Goal: Obtain resource: Obtain resource

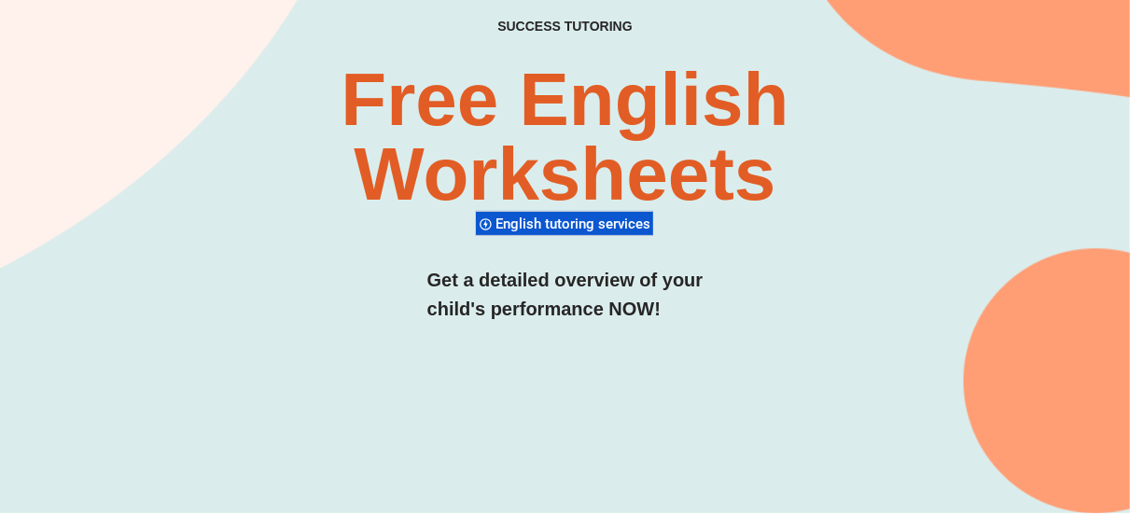
click at [566, 226] on span "English tutoring services" at bounding box center [575, 224] width 160 height 17
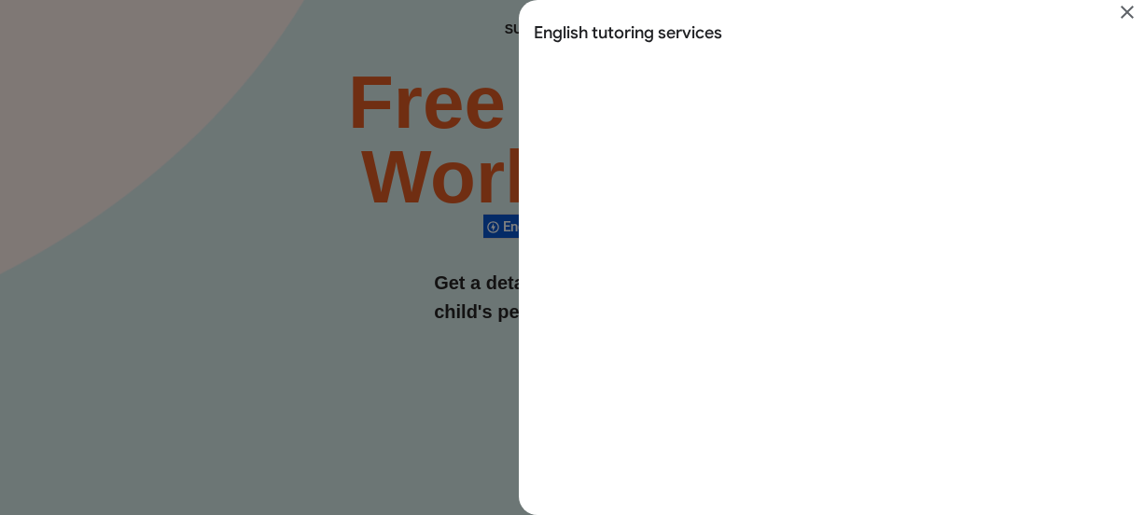
scroll to position [45, 0]
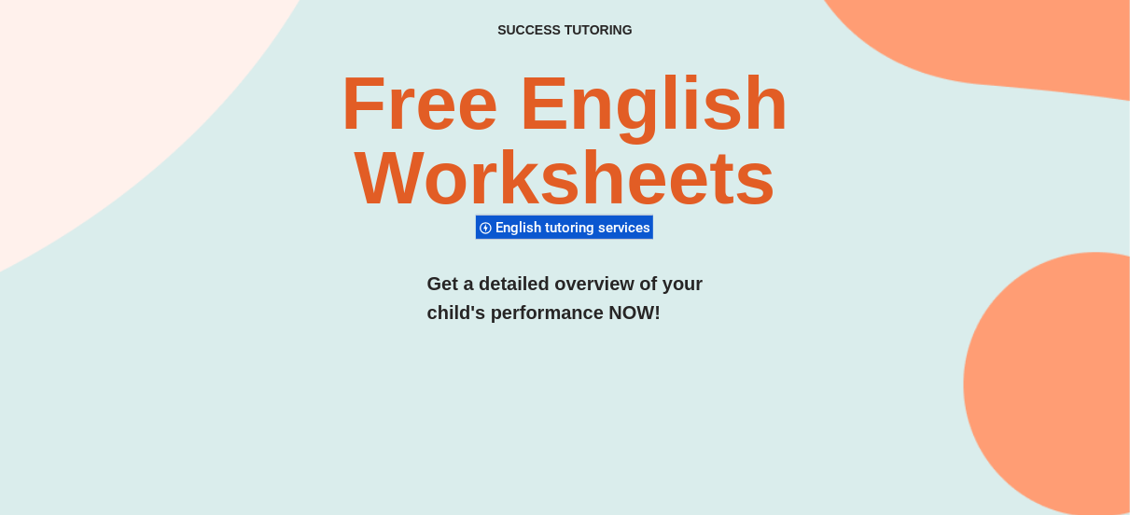
scroll to position [151, 0]
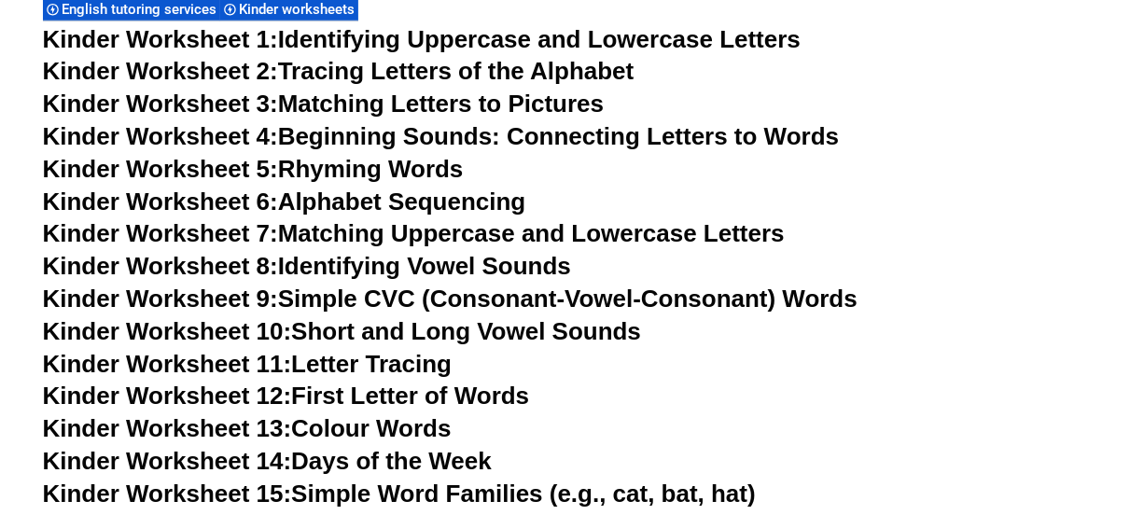
scroll to position [707, 0]
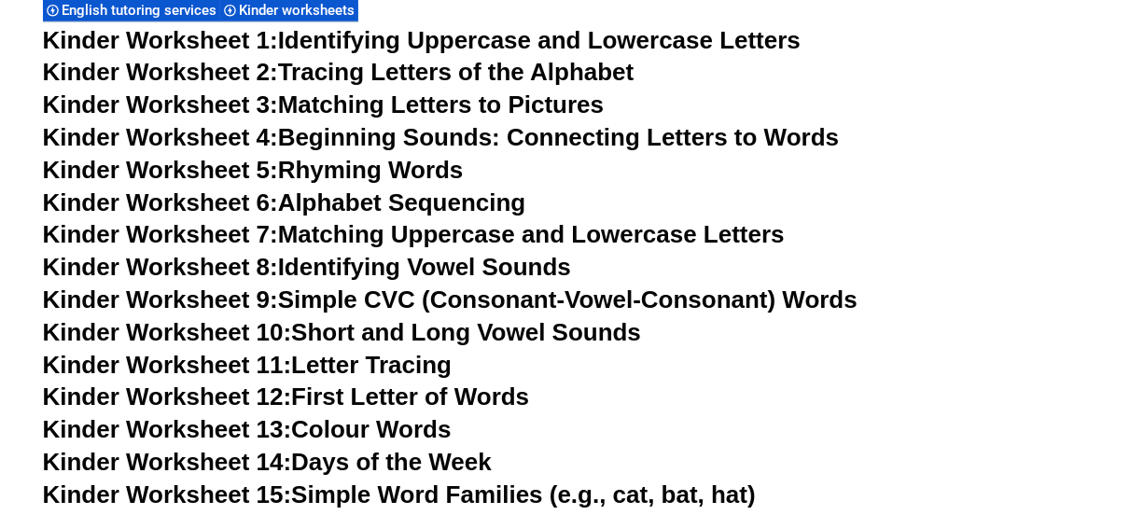
click at [322, 33] on link "Kinder Worksheet 1: Identifying Uppercase and Lowercase Letters" at bounding box center [422, 40] width 759 height 28
click at [368, 75] on link "Kinder Worksheet 2: Tracing Letters of the Alphabet" at bounding box center [339, 72] width 592 height 28
click at [486, 146] on link "Kinder Worksheet 4: Beginning Sounds: Connecting Letters to Words" at bounding box center [441, 137] width 797 height 28
click at [337, 176] on link "Kinder Worksheet 5: Rhyming Words" at bounding box center [253, 170] width 421 height 28
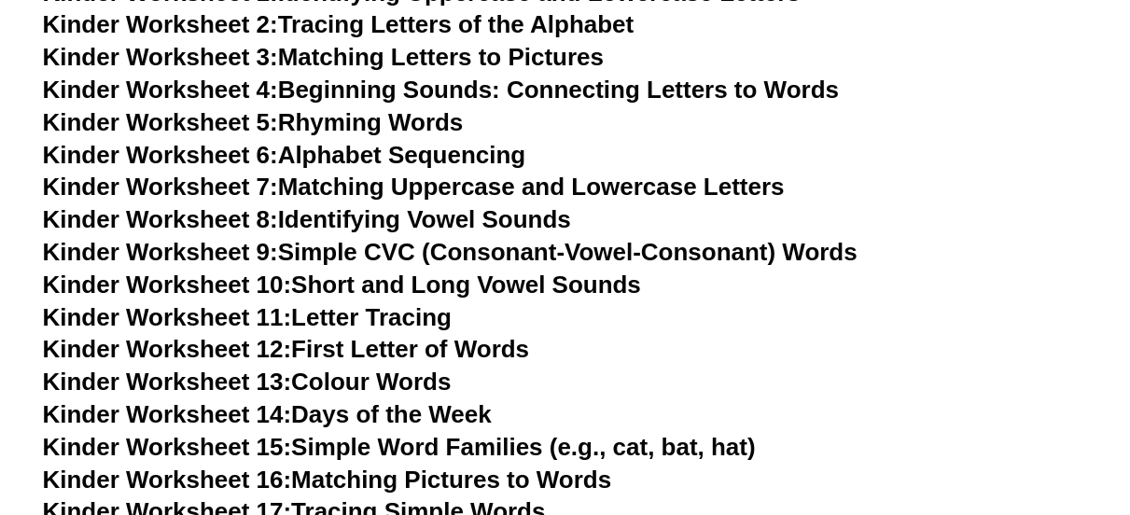
click at [331, 187] on link "Kinder Worksheet 7: Matching Uppercase and Lowercase Letters" at bounding box center [414, 187] width 742 height 28
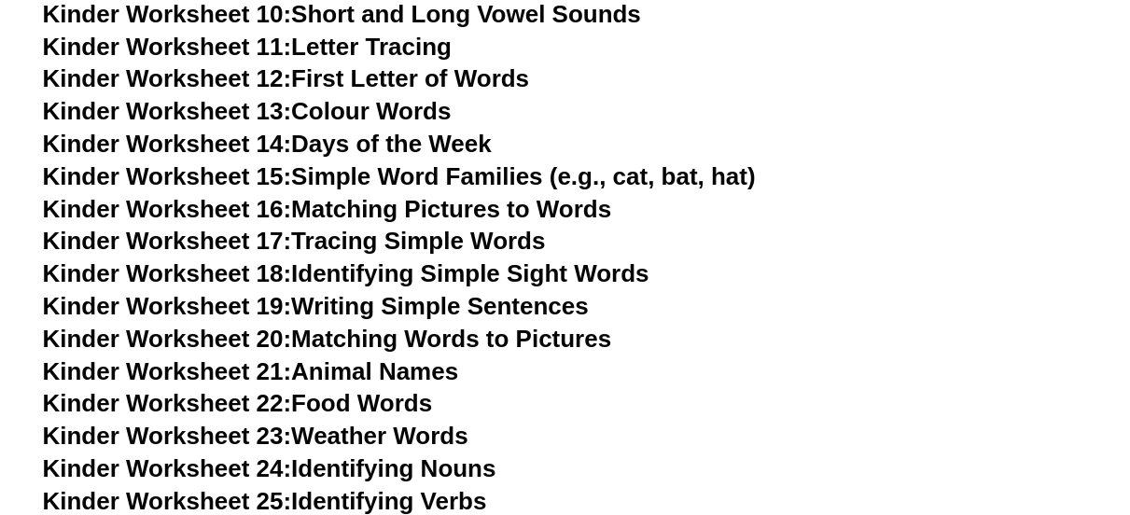
scroll to position [1026, 0]
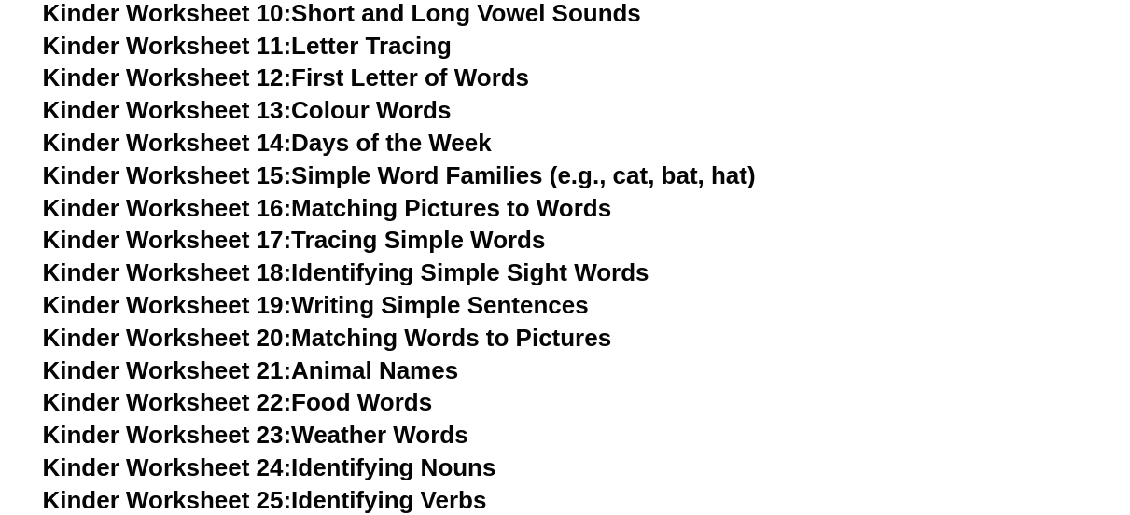
click at [453, 142] on link "Kinder Worksheet 14: Days of the Week" at bounding box center [267, 143] width 449 height 28
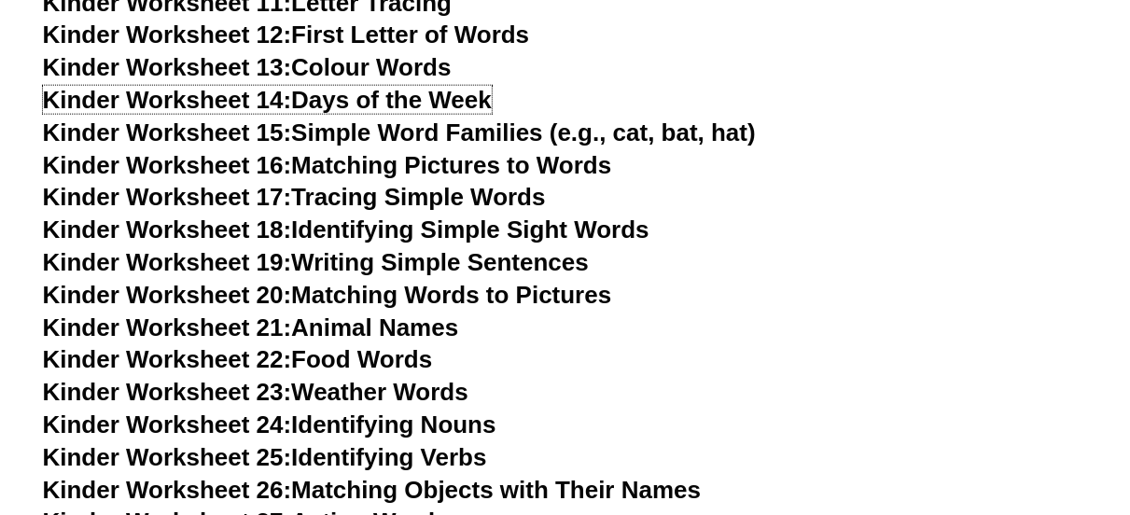
scroll to position [1070, 0]
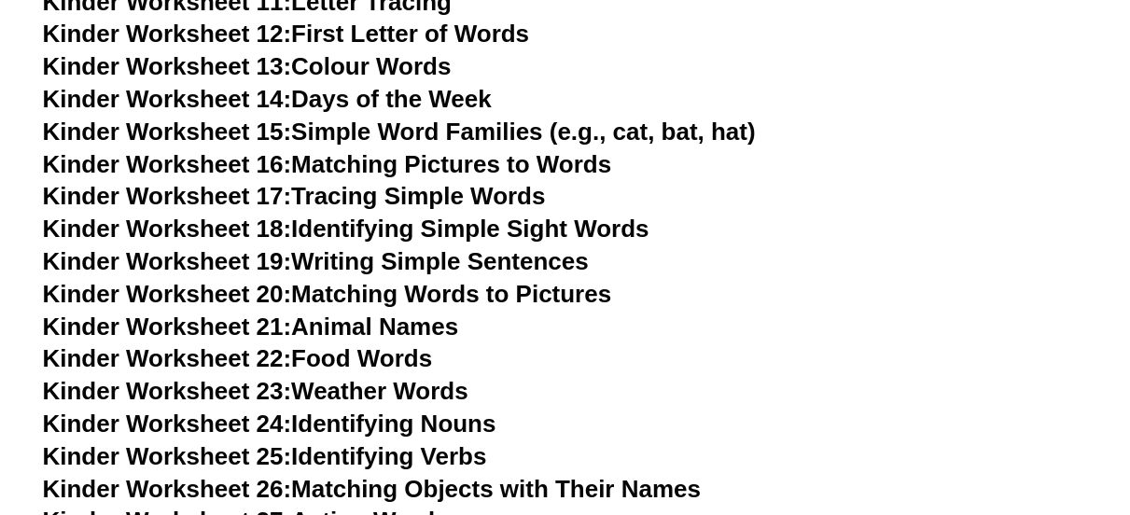
click at [359, 215] on h3 "Kinder Worksheet 18: Identifying Simple Sight Words" at bounding box center [565, 230] width 1045 height 32
click at [374, 204] on link "Kinder Worksheet 17: Tracing Simple Words" at bounding box center [294, 196] width 503 height 28
click at [365, 257] on link "Kinder Worksheet 19: Writing Simple Sentences" at bounding box center [316, 261] width 546 height 28
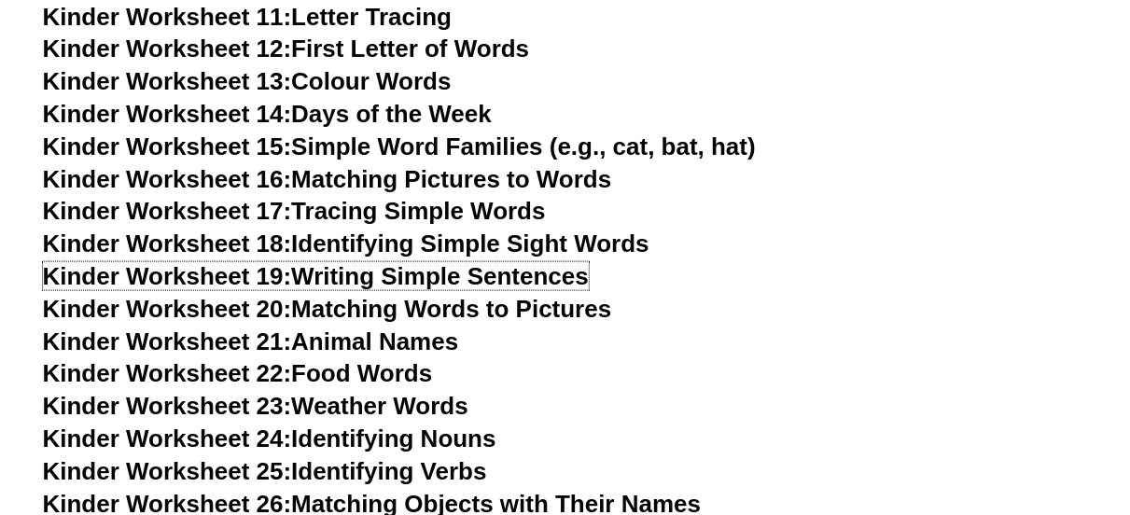
scroll to position [1056, 0]
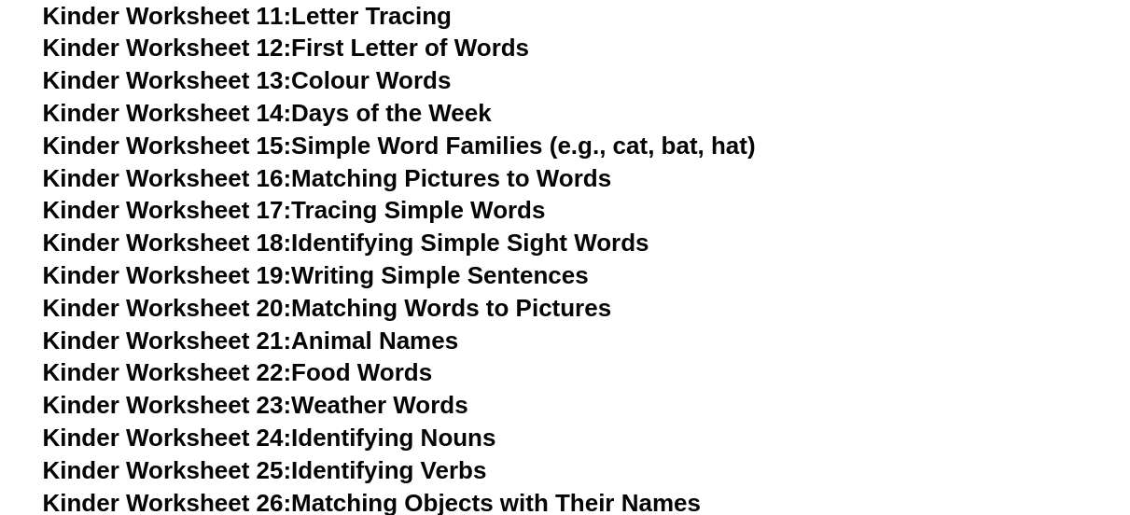
click at [387, 244] on link "Kinder Worksheet 18: Identifying Simple Sight Words" at bounding box center [346, 243] width 606 height 28
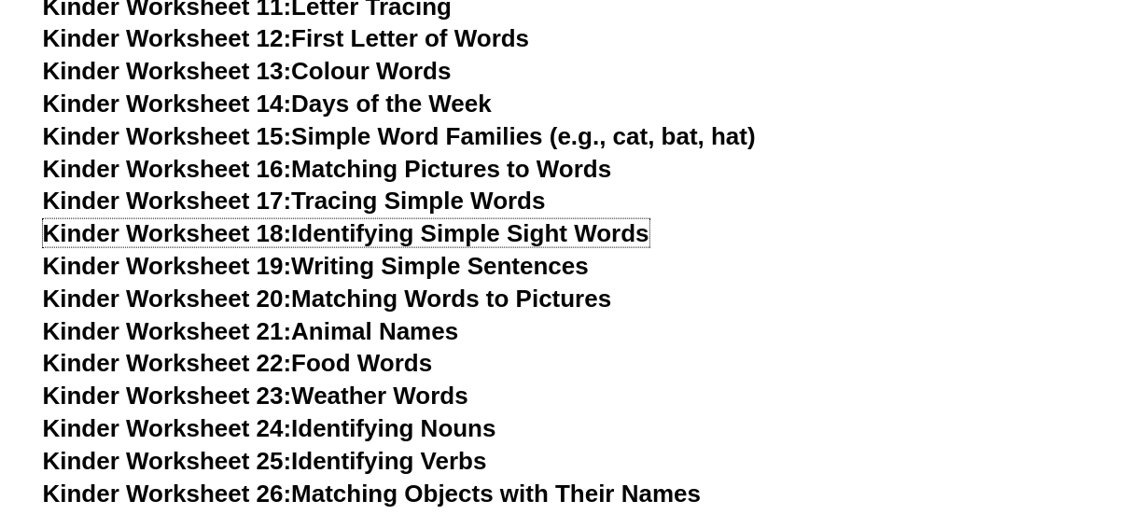
scroll to position [1067, 0]
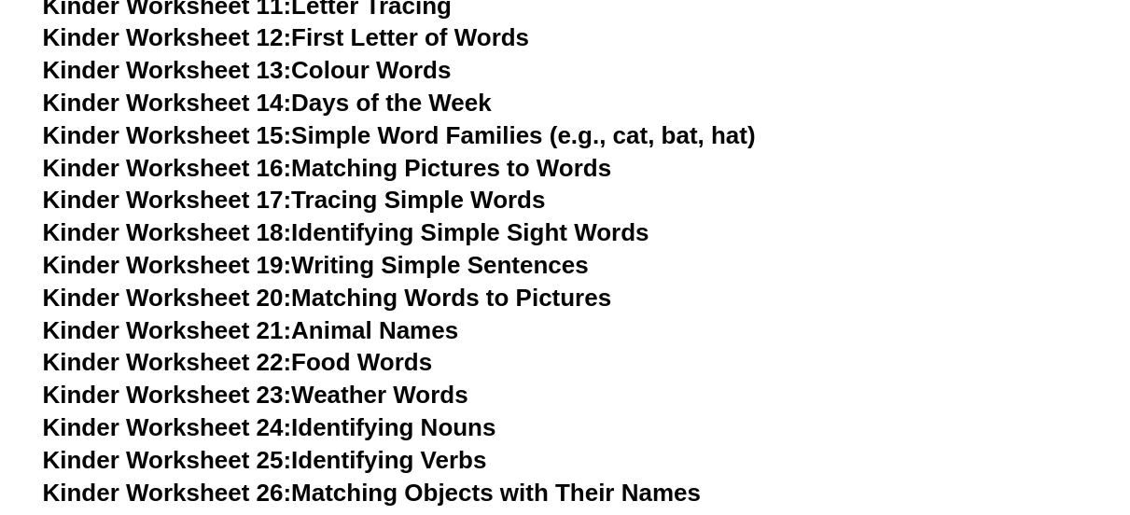
click at [361, 354] on link "Kinder Worksheet 22: Food Words" at bounding box center [238, 362] width 390 height 28
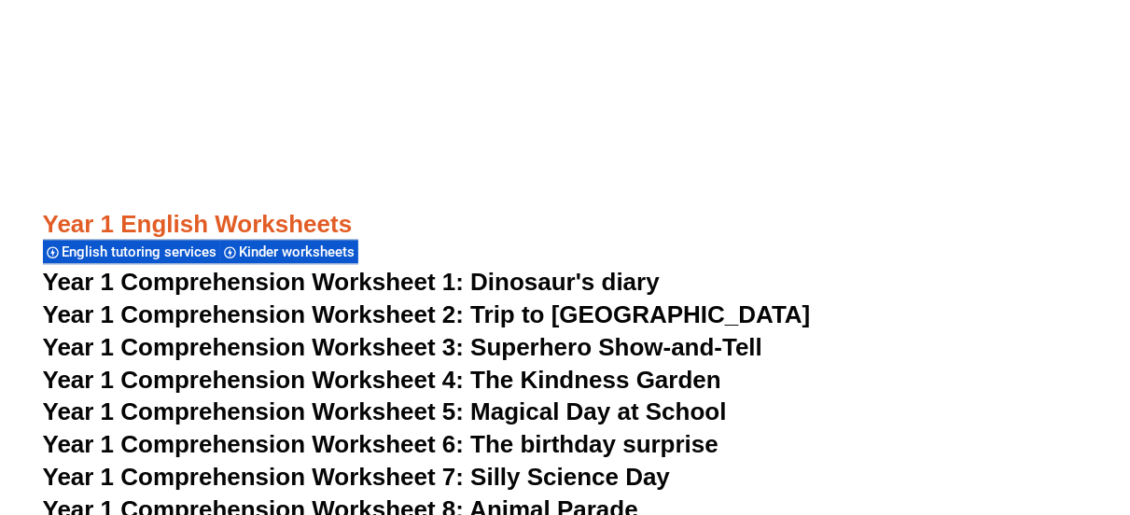
scroll to position [2141, 0]
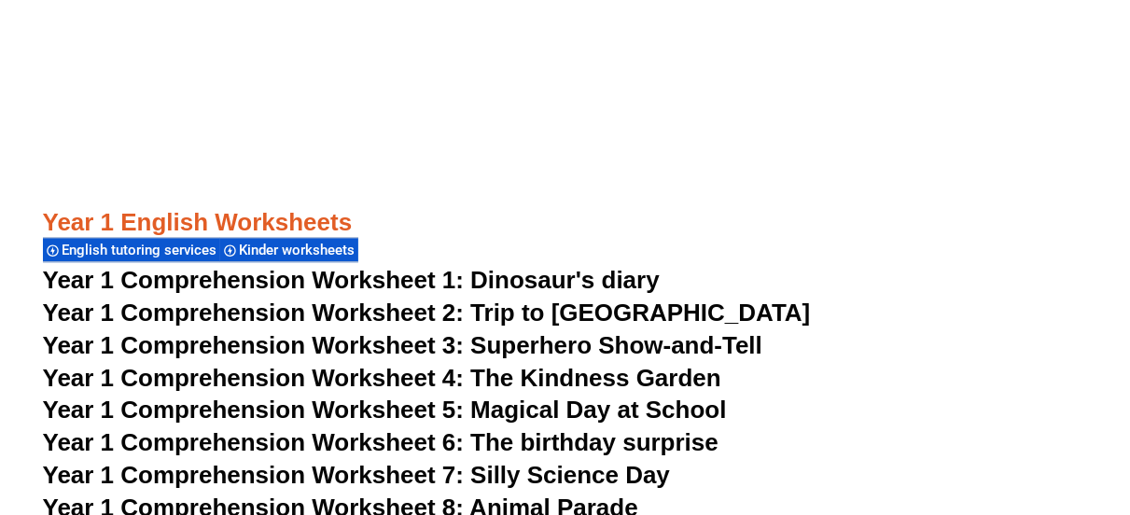
click at [539, 278] on span "Year 1 Comprehension Worksheet 1: Dinosaur's diary" at bounding box center [351, 280] width 617 height 28
